Goal: Task Accomplishment & Management: Manage account settings

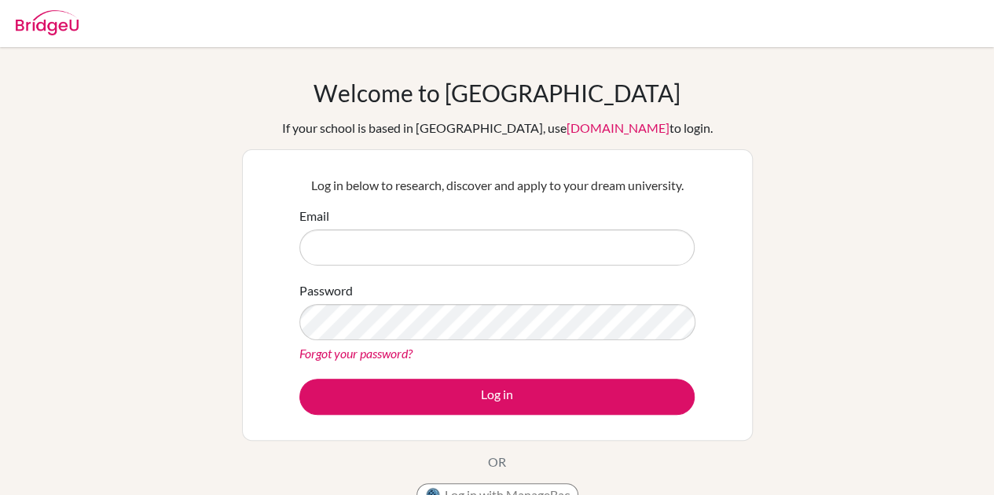
type input "[PERSON_NAME][EMAIL_ADDRESS][PERSON_NAME][DOMAIN_NAME]"
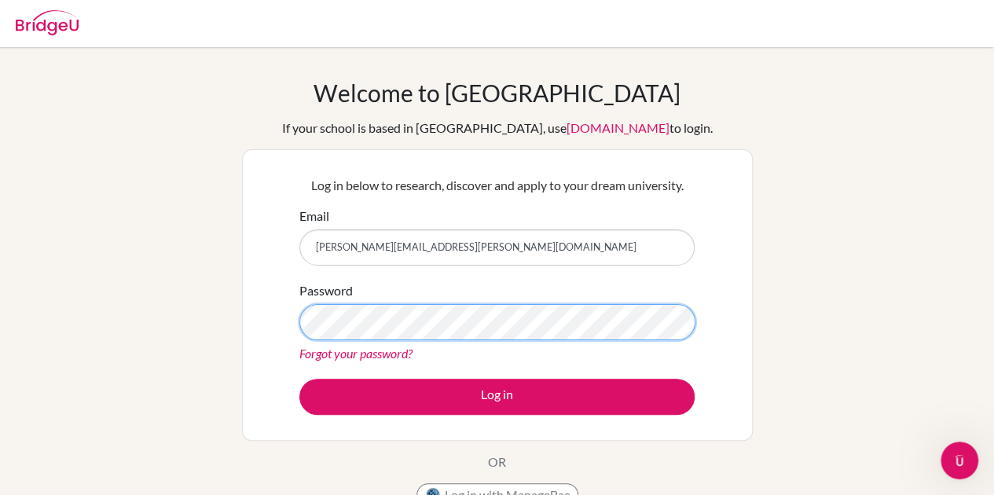
click at [299, 379] on button "Log in" at bounding box center [496, 397] width 395 height 36
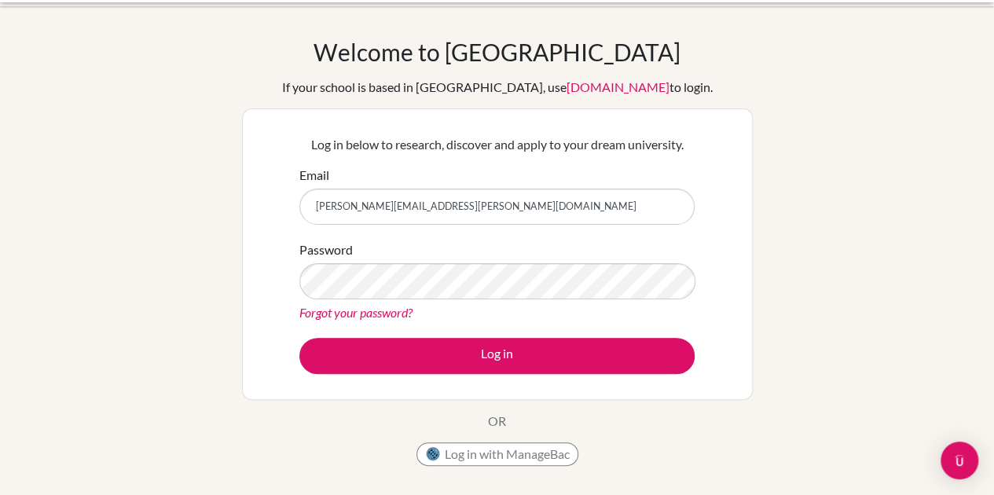
scroll to position [26, 0]
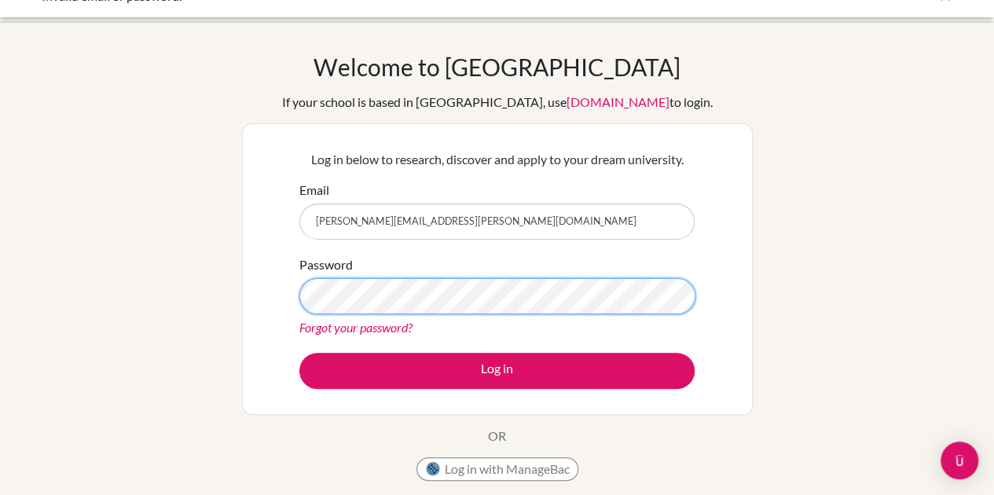
click at [299, 353] on button "Log in" at bounding box center [496, 371] width 395 height 36
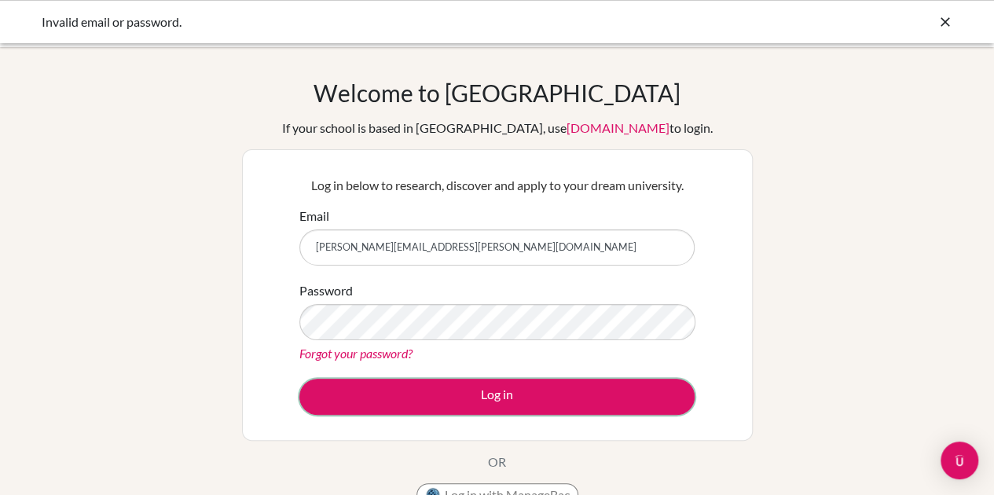
click at [615, 391] on button "Log in" at bounding box center [496, 397] width 395 height 36
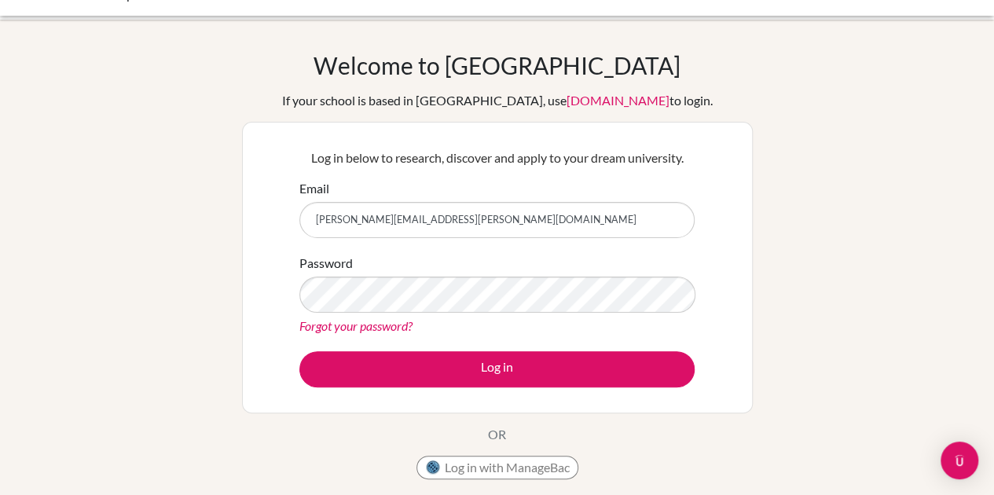
scroll to position [105, 0]
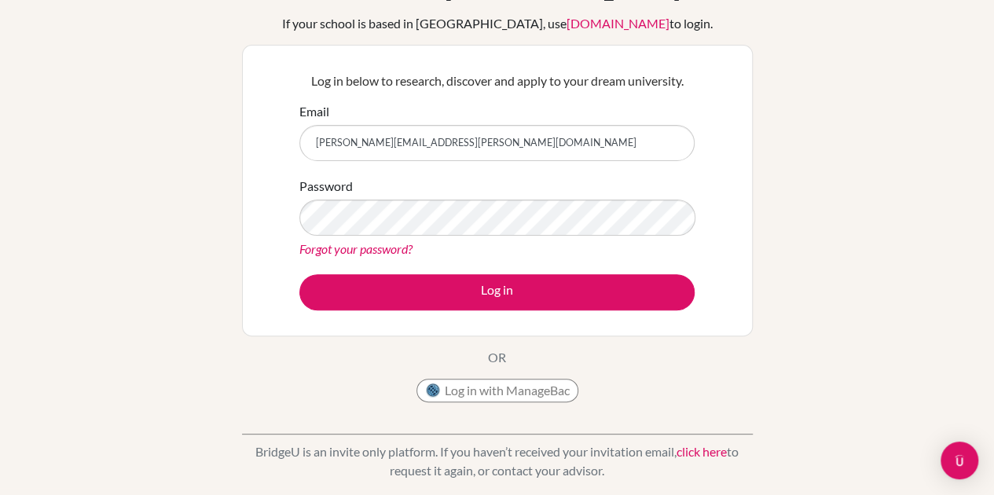
click at [384, 253] on link "Forgot your password?" at bounding box center [355, 248] width 113 height 15
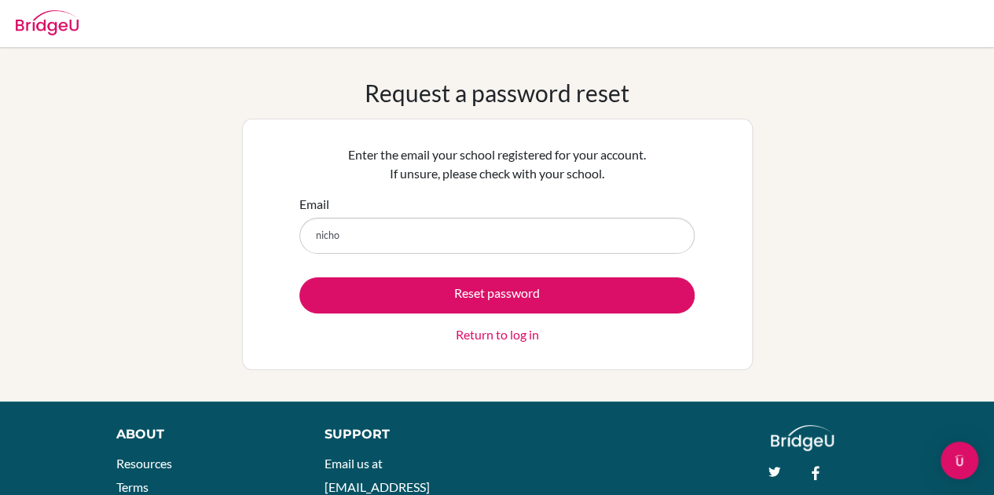
type input "nicholas.halim@springfieldschool.online"
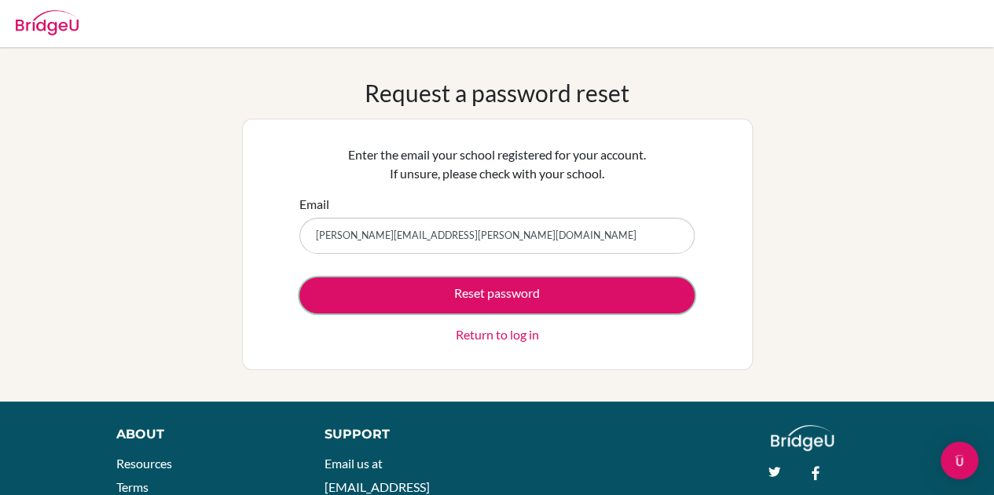
click at [509, 296] on button "Reset password" at bounding box center [496, 295] width 395 height 36
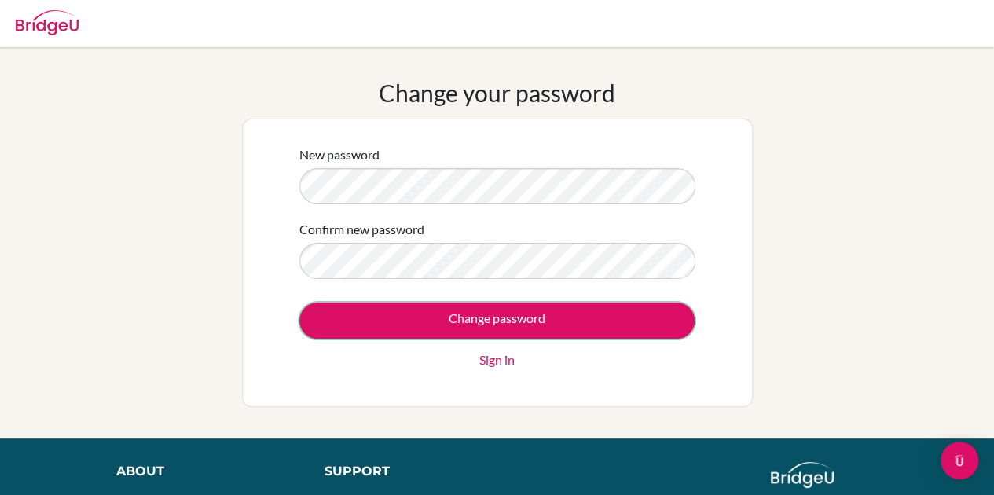
click at [484, 309] on input "Change password" at bounding box center [496, 321] width 395 height 36
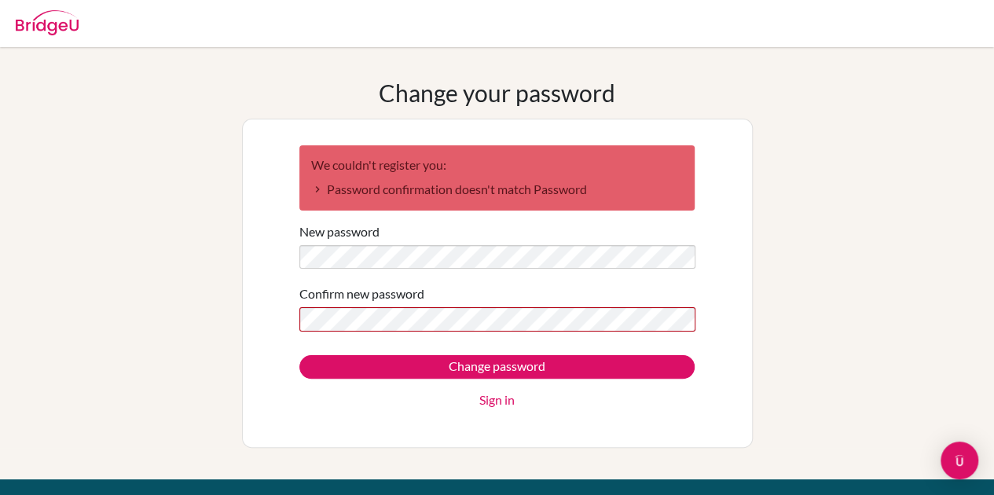
click at [441, 306] on div "Confirm new password" at bounding box center [496, 307] width 395 height 47
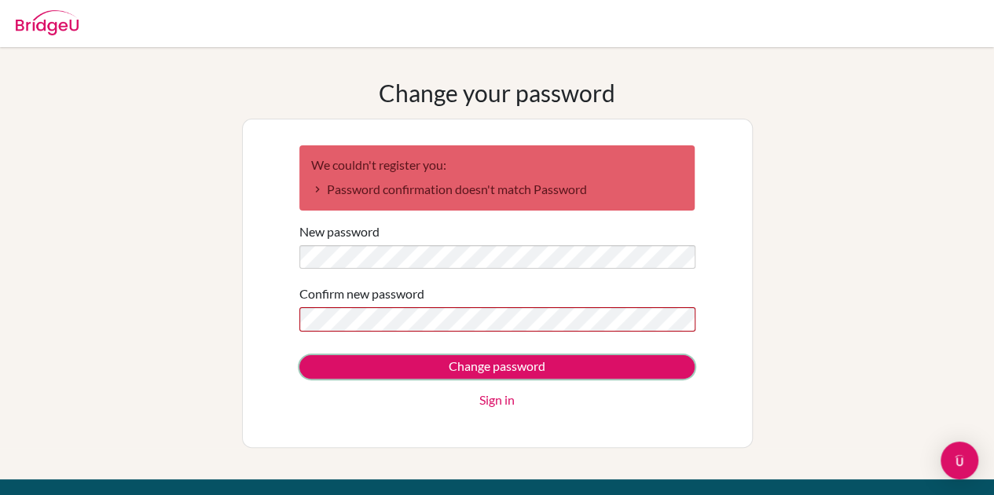
click at [487, 370] on input "Change password" at bounding box center [496, 367] width 395 height 24
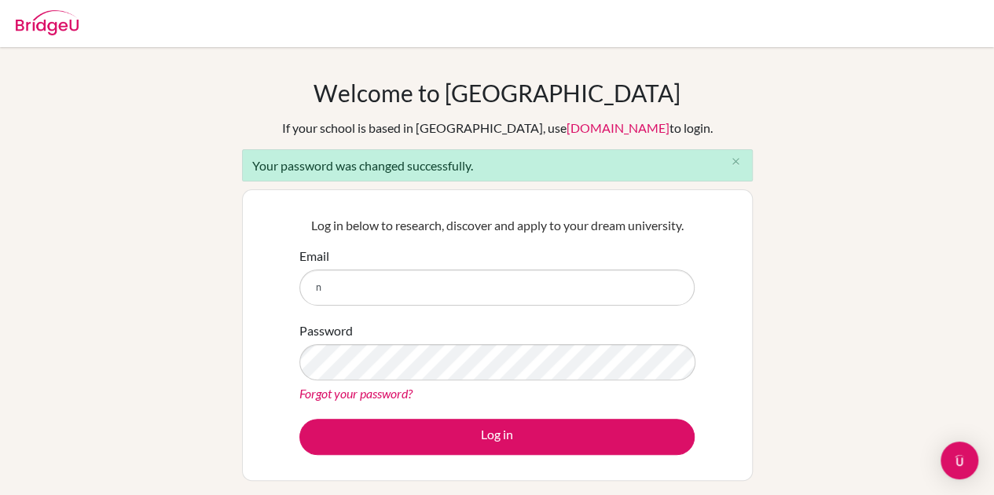
type input "[PERSON_NAME][EMAIL_ADDRESS][PERSON_NAME][DOMAIN_NAME]"
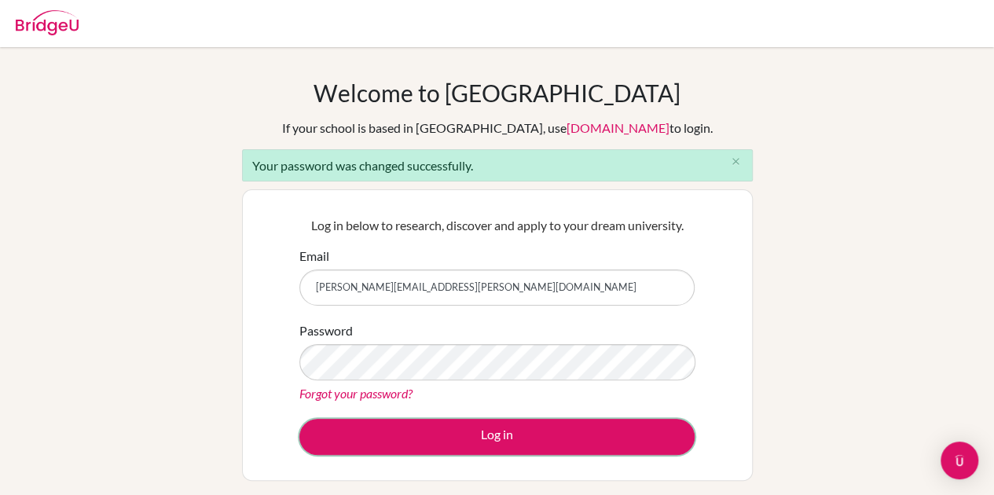
click at [534, 427] on button "Log in" at bounding box center [496, 437] width 395 height 36
